Goal: Task Accomplishment & Management: Use online tool/utility

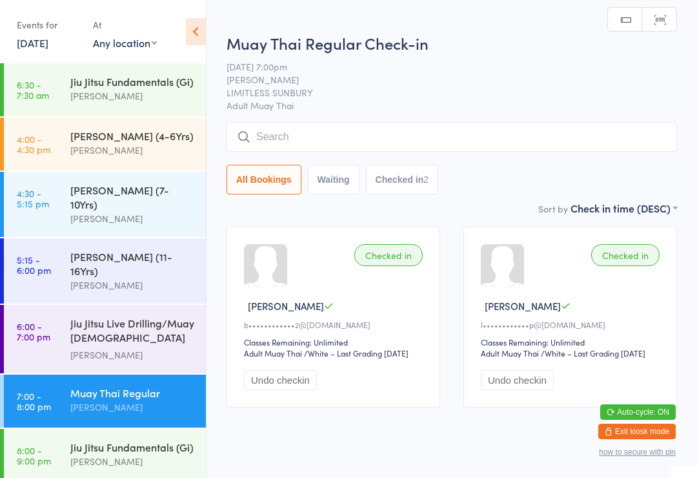
click at [278, 136] on input "search" at bounding box center [452, 137] width 450 height 30
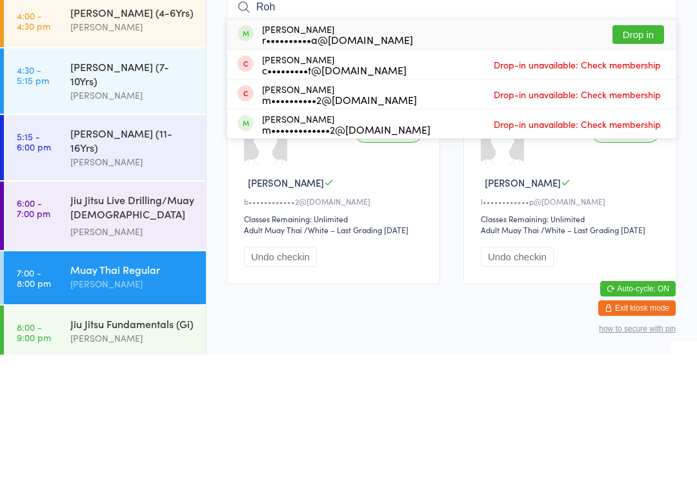
type input "Roh"
click at [631, 148] on button "Drop in" at bounding box center [638, 157] width 52 height 19
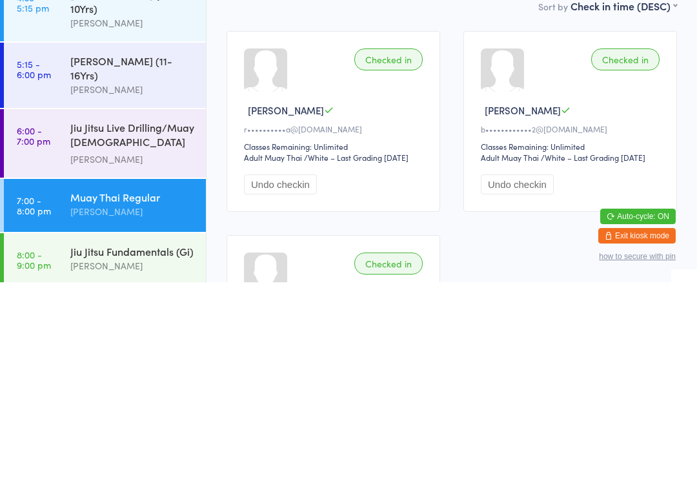
click at [101, 385] on div "Muay Thai Regular" at bounding box center [132, 392] width 125 height 14
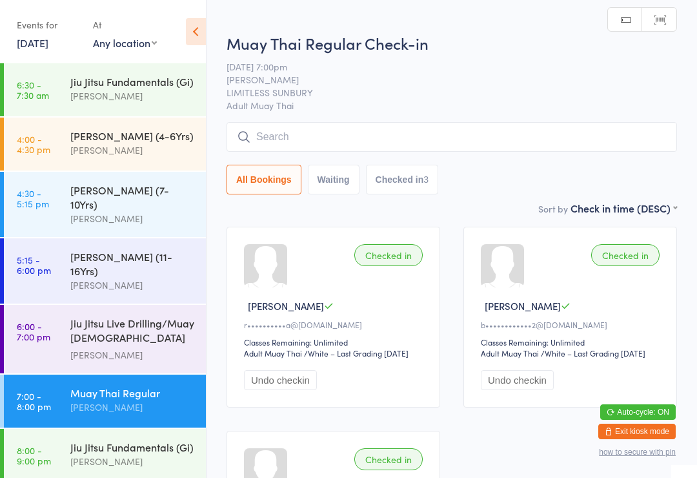
click at [88, 385] on div "Muay Thai Regular" at bounding box center [132, 392] width 125 height 14
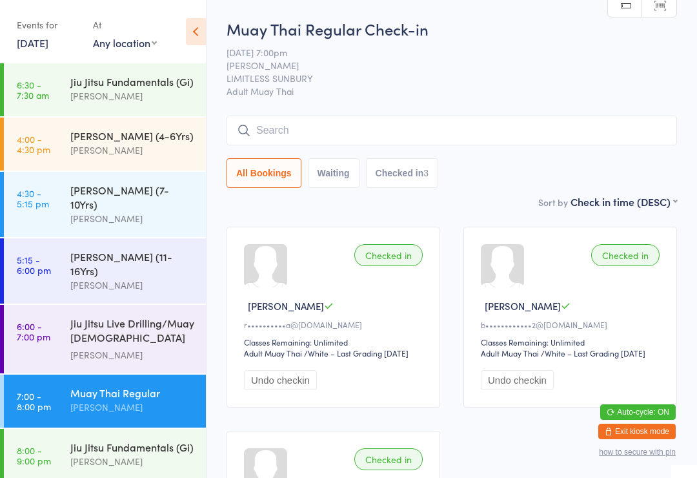
click at [390, 132] on input "search" at bounding box center [452, 131] width 450 height 30
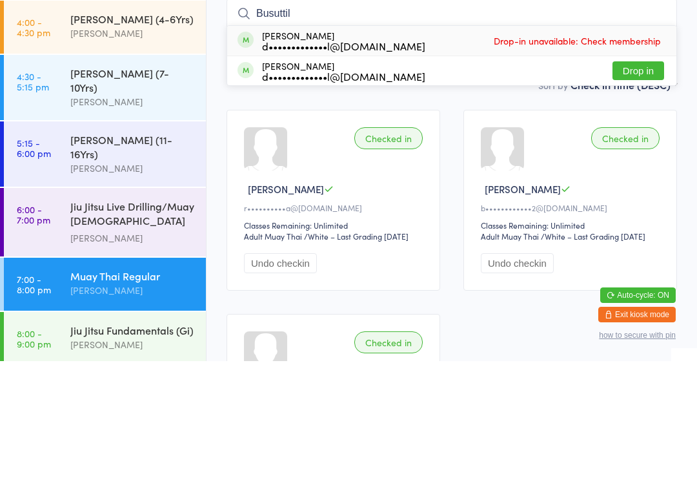
scroll to position [117, 0]
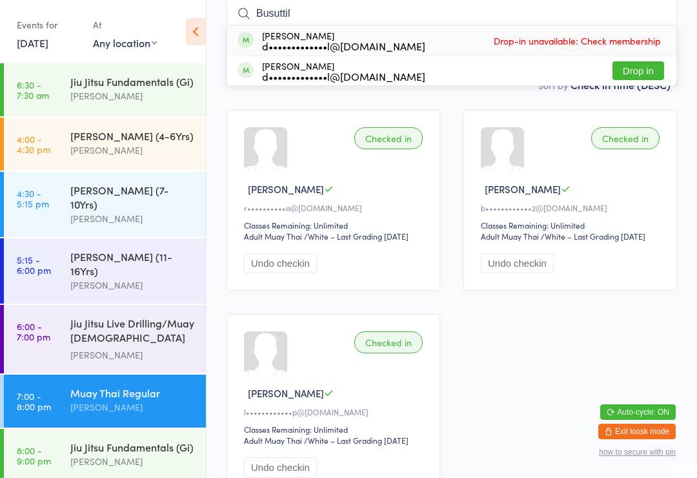
type input "Busuttil"
click at [647, 76] on button "Drop in" at bounding box center [638, 70] width 52 height 19
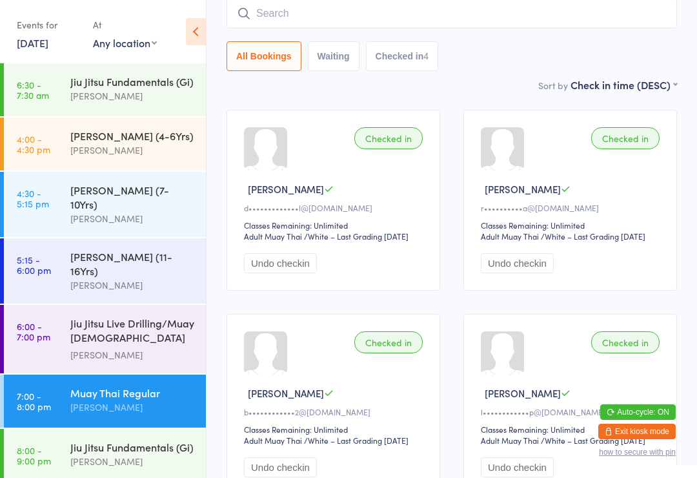
click at [278, 13] on input "search" at bounding box center [452, 14] width 450 height 30
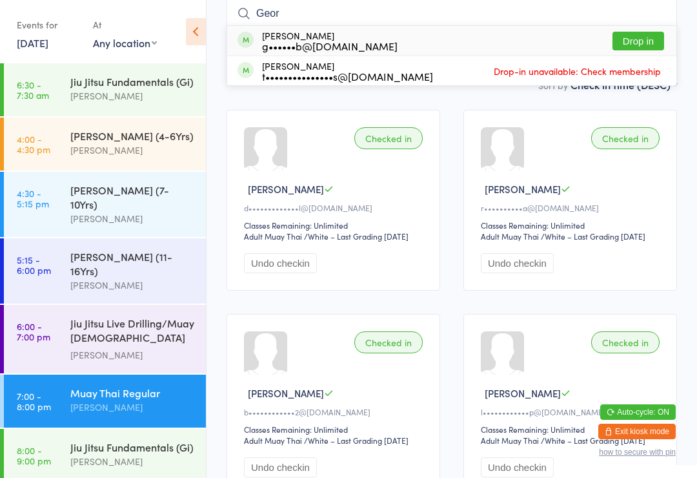
type input "Geor"
click at [285, 38] on div "[PERSON_NAME] g••••••b@[DOMAIN_NAME]" at bounding box center [330, 40] width 136 height 21
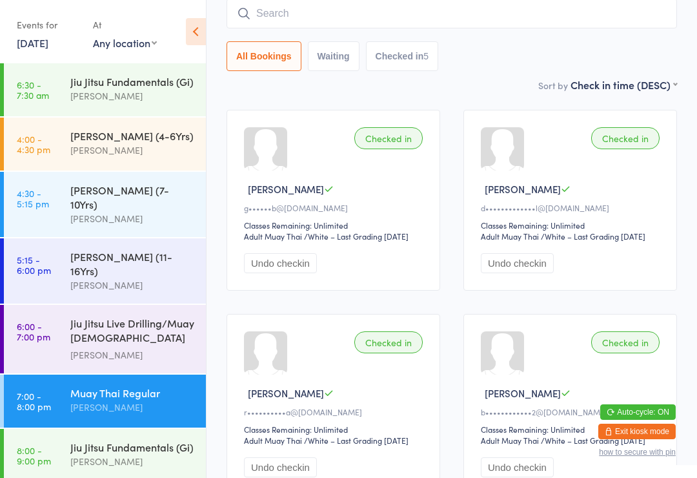
click at [496, 11] on input "search" at bounding box center [452, 14] width 450 height 30
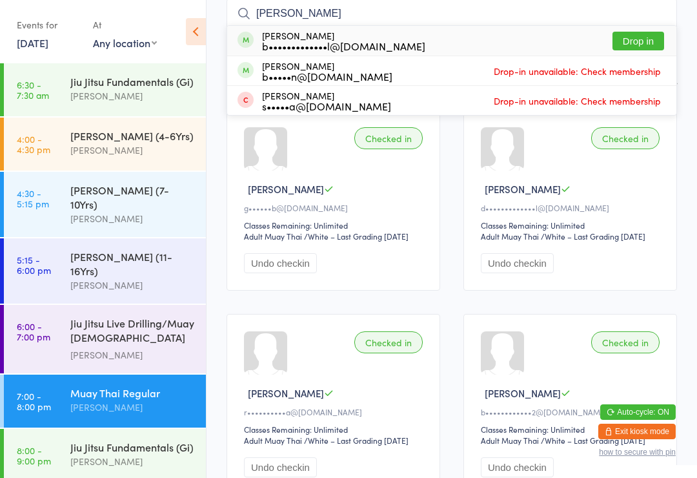
type input "[PERSON_NAME]"
click at [636, 43] on button "Drop in" at bounding box center [638, 41] width 52 height 19
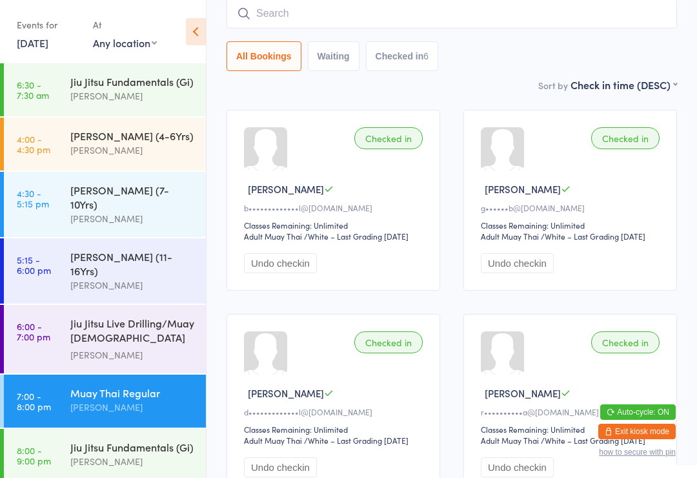
click at [266, 8] on input "search" at bounding box center [452, 14] width 450 height 30
type input "[PERSON_NAME]"
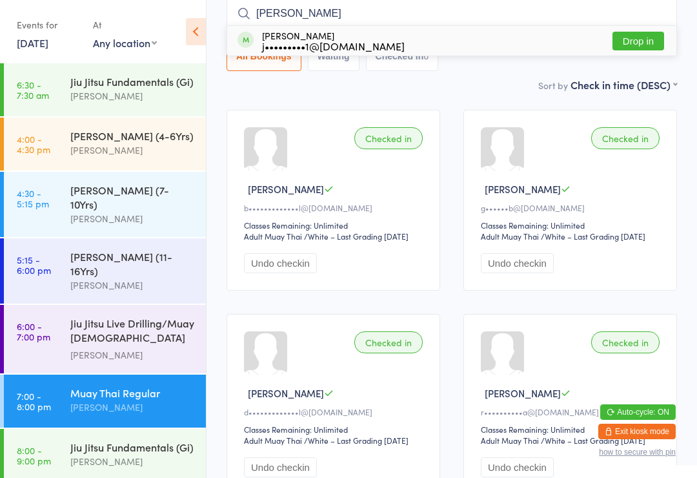
click at [632, 45] on button "Drop in" at bounding box center [638, 41] width 52 height 19
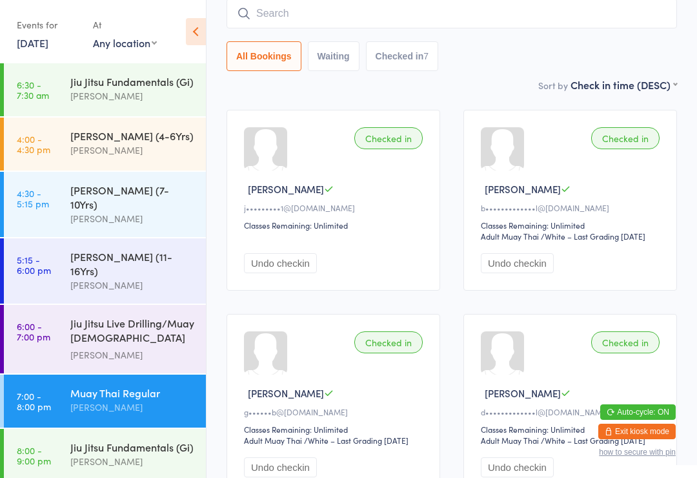
click at [420, 43] on button "Checked in 7" at bounding box center [402, 56] width 73 height 30
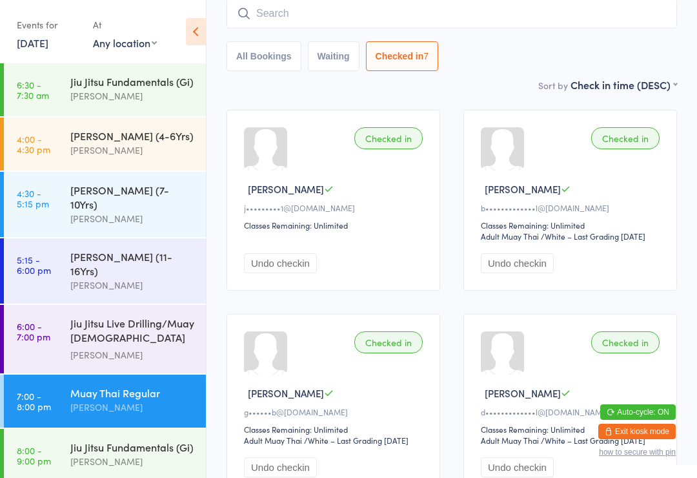
click at [261, 61] on button "All Bookings" at bounding box center [264, 56] width 75 height 30
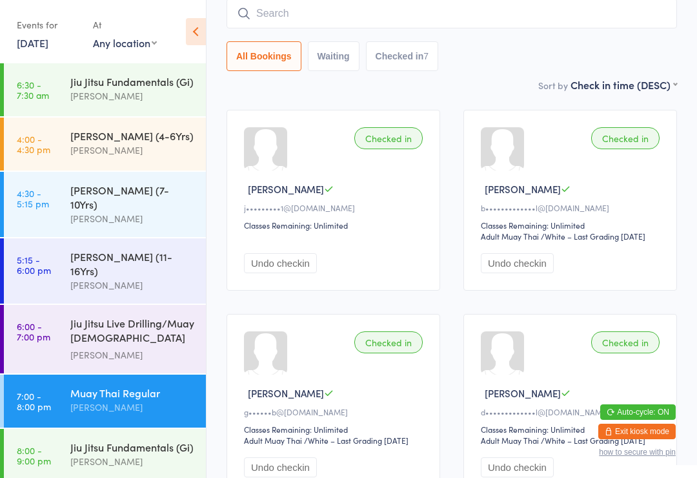
click at [314, 24] on input "search" at bounding box center [452, 14] width 450 height 30
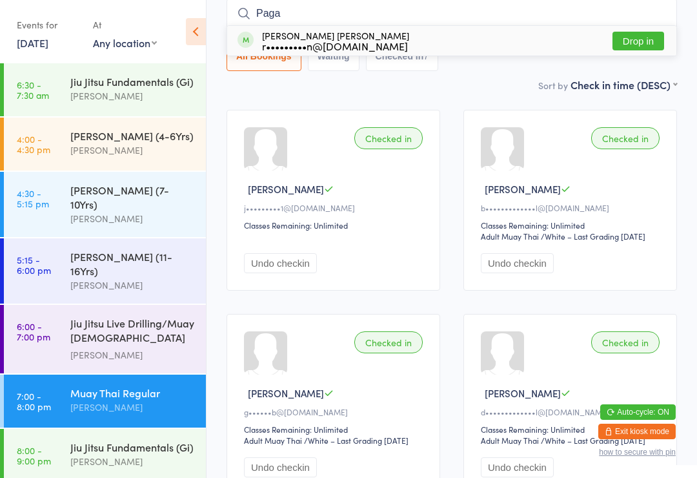
type input "Paga"
click at [636, 43] on button "Drop in" at bounding box center [638, 41] width 52 height 19
